Goal: Transaction & Acquisition: Purchase product/service

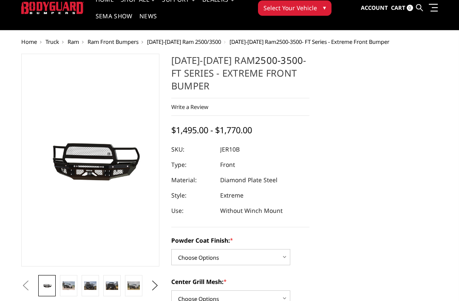
scroll to position [37, 0]
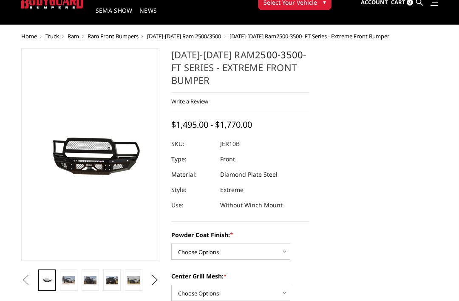
click at [67, 280] on img at bounding box center [69, 280] width 12 height 8
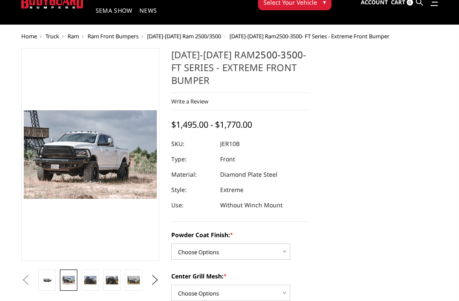
click at [88, 281] on img at bounding box center [90, 280] width 12 height 8
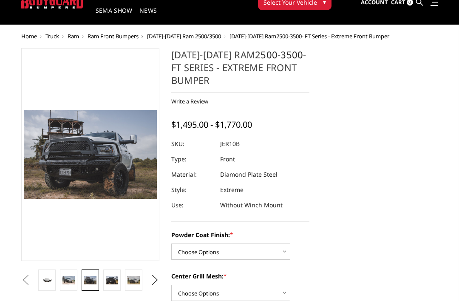
click at [109, 279] on img at bounding box center [112, 280] width 12 height 8
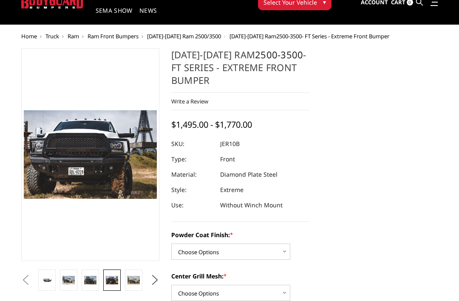
click at [134, 278] on img at bounding box center [134, 280] width 12 height 8
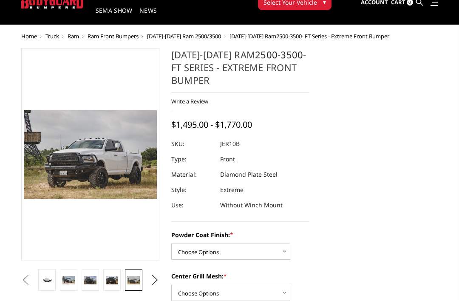
click at [65, 280] on img at bounding box center [69, 280] width 12 height 8
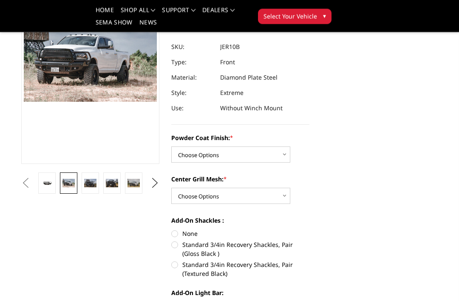
scroll to position [108, 0]
click at [189, 154] on select "Choose Options Bare Metal Gloss Black Powder Coat Textured Black Powder Coat" at bounding box center [230, 154] width 119 height 16
select select "3230"
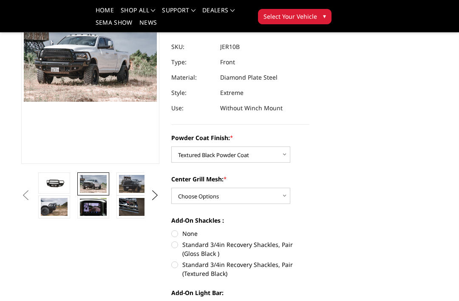
click at [52, 185] on img at bounding box center [54, 183] width 27 height 12
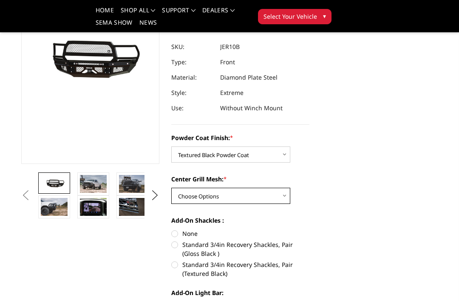
click at [188, 193] on select "Choose Options WITH Expanded Metal in Center Grill WITHOUT Expanded Metal in Ce…" at bounding box center [230, 196] width 119 height 16
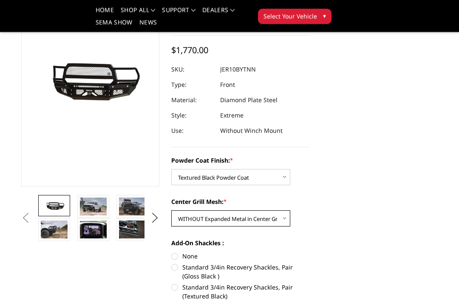
scroll to position [97, 0]
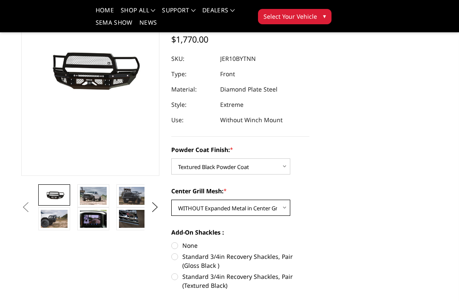
click at [193, 209] on select "Choose Options WITH Expanded Metal in Center Grill WITHOUT Expanded Metal in Ce…" at bounding box center [230, 207] width 119 height 16
click at [191, 206] on select "Choose Options WITH Expanded Metal in Center Grill WITHOUT Expanded Metal in Ce…" at bounding box center [230, 207] width 119 height 16
select select "3232"
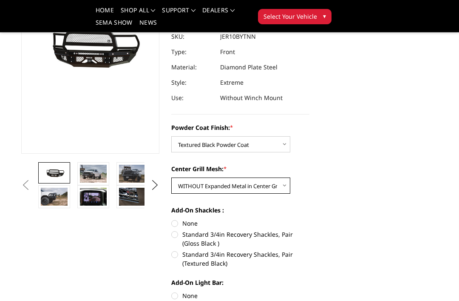
scroll to position [123, 0]
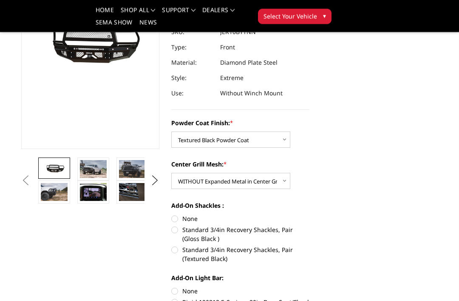
click at [173, 249] on label "Standard 3/4in Recovery Shackles, Pair (Textured Black)" at bounding box center [240, 254] width 138 height 18
click at [310, 226] on input "Standard 3/4in Recovery Shackles, Pair (Textured Black)" at bounding box center [310, 225] width 0 height 0
radio input "true"
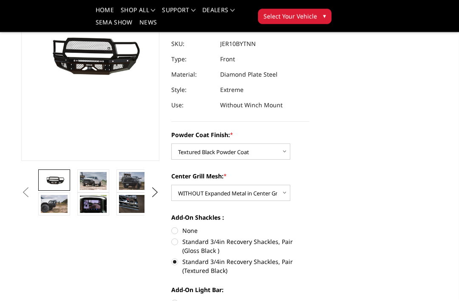
scroll to position [111, 0]
click at [174, 230] on label "None" at bounding box center [240, 230] width 138 height 9
click at [172, 226] on input "None" at bounding box center [171, 226] width 0 height 0
radio input "true"
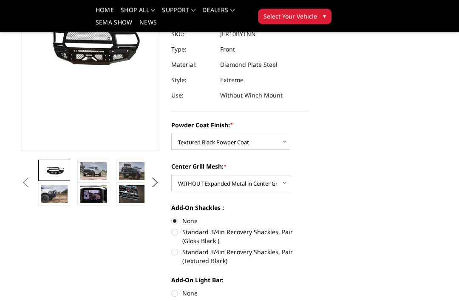
scroll to position [121, 0]
click at [173, 232] on label "Standard 3/4in Recovery Shackles, Pair (Gloss Black )" at bounding box center [240, 236] width 138 height 18
click at [310, 216] on input "Standard 3/4in Recovery Shackles, Pair (Gloss Black )" at bounding box center [310, 216] width 0 height 0
radio input "true"
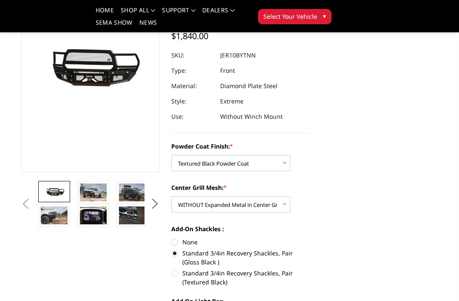
scroll to position [132, 0]
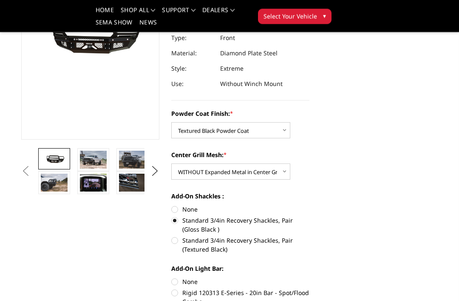
click at [172, 244] on label "Standard 3/4in Recovery Shackles, Pair (Textured Black)" at bounding box center [240, 245] width 138 height 18
click at [310, 216] on input "Standard 3/4in Recovery Shackles, Pair (Textured Black)" at bounding box center [310, 216] width 0 height 0
radio input "true"
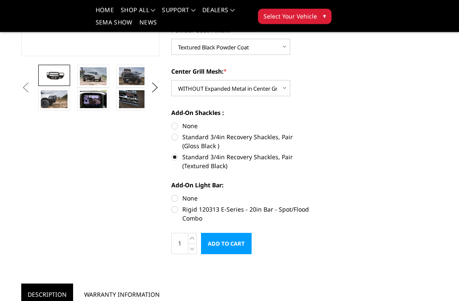
scroll to position [216, 0]
click at [174, 211] on label "Rigid 120313 E-Series - 20in Bar - Spot/Flood Combo" at bounding box center [240, 214] width 138 height 18
click at [310, 194] on input "Rigid 120313 E-Series - 20in Bar - Spot/Flood Combo" at bounding box center [310, 193] width 0 height 0
radio input "true"
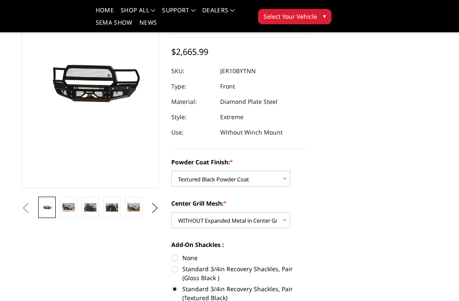
scroll to position [83, 0]
click at [67, 208] on img at bounding box center [69, 208] width 12 height 8
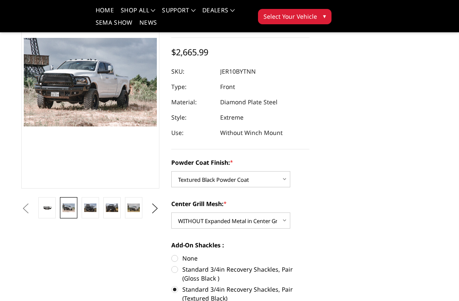
click at [89, 211] on img at bounding box center [90, 207] width 12 height 8
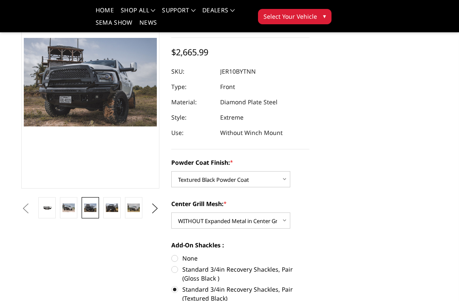
click at [134, 207] on img at bounding box center [134, 207] width 12 height 8
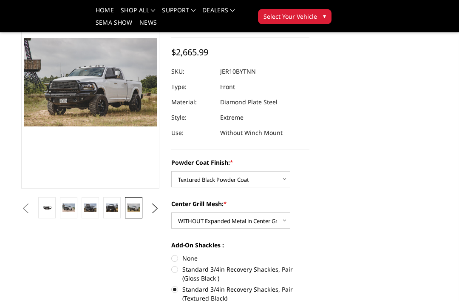
click at [154, 209] on button "Next" at bounding box center [155, 208] width 13 height 13
click at [132, 206] on img at bounding box center [134, 207] width 12 height 8
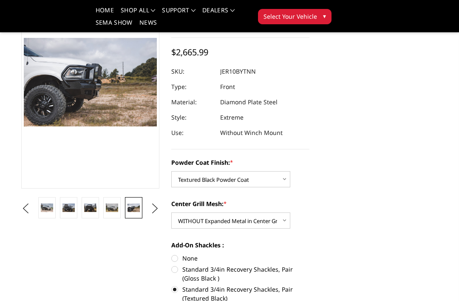
click at [153, 210] on button "Next" at bounding box center [155, 208] width 13 height 13
click at [131, 206] on img at bounding box center [134, 207] width 12 height 8
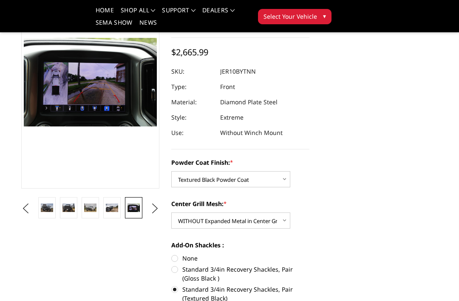
click at [153, 209] on button "Next" at bounding box center [155, 208] width 13 height 13
click at [131, 208] on img at bounding box center [134, 207] width 12 height 8
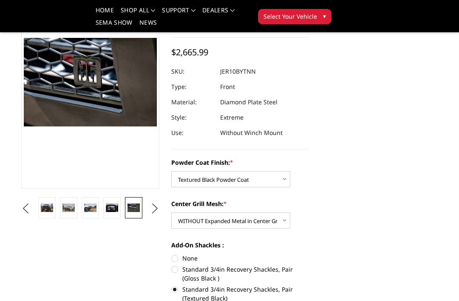
click at [153, 210] on button "Next" at bounding box center [155, 208] width 13 height 13
click at [131, 208] on img at bounding box center [134, 207] width 12 height 8
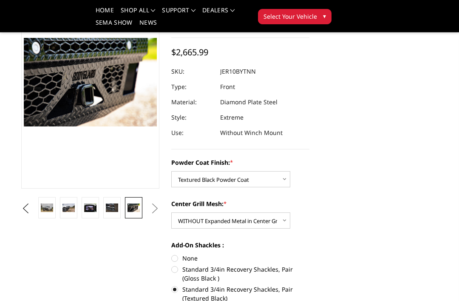
click at [154, 207] on button "Next" at bounding box center [155, 208] width 13 height 13
click at [154, 209] on button "Next" at bounding box center [155, 208] width 13 height 13
click at [32, 209] on button "Previous" at bounding box center [25, 208] width 13 height 13
click at [67, 210] on img at bounding box center [69, 207] width 12 height 8
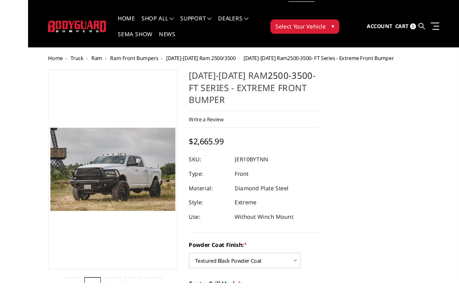
scroll to position [40, 0]
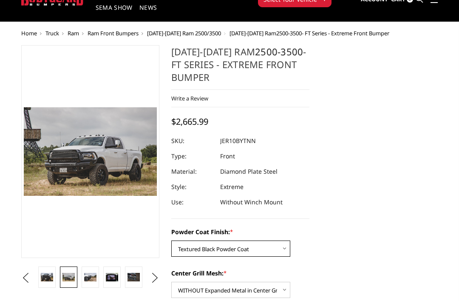
click at [193, 248] on select "Choose Options Bare Metal Gloss Black Powder Coat Textured Black Powder Coat" at bounding box center [230, 248] width 119 height 16
select select "3229"
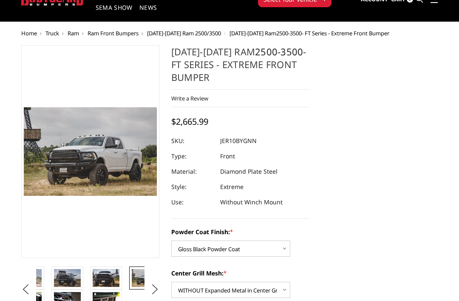
click at [101, 278] on img at bounding box center [106, 278] width 27 height 18
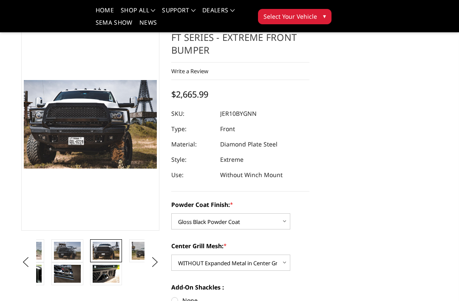
scroll to position [0, 0]
